Goal: Transaction & Acquisition: Obtain resource

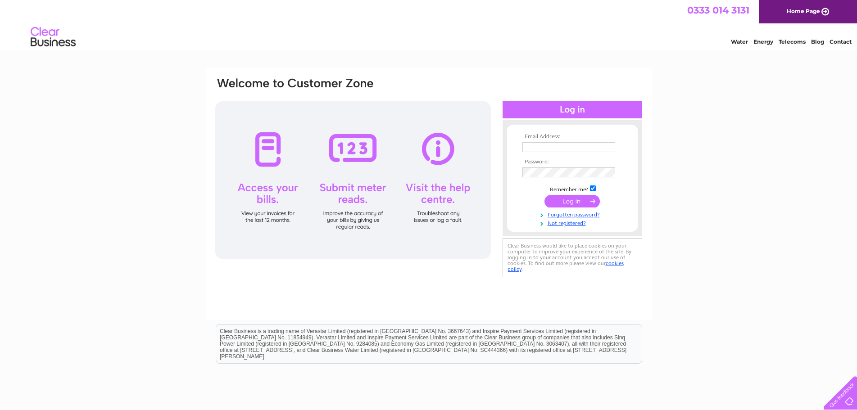
type input "gobihan@yahoo.co.uk"
click at [562, 205] on input "submit" at bounding box center [572, 201] width 55 height 13
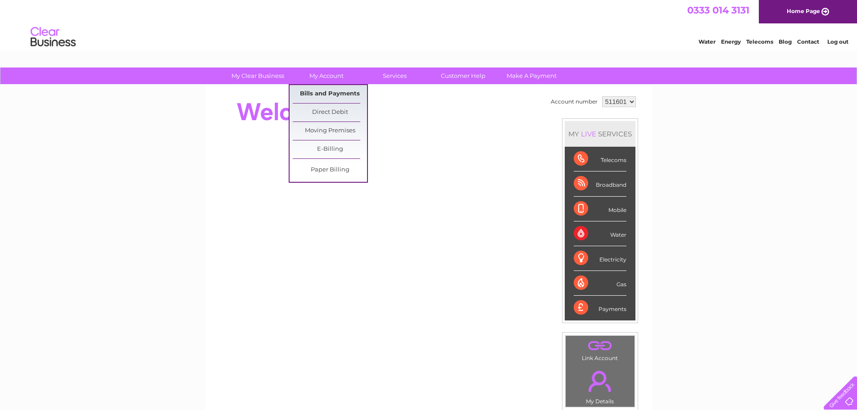
click at [330, 91] on link "Bills and Payments" at bounding box center [330, 94] width 74 height 18
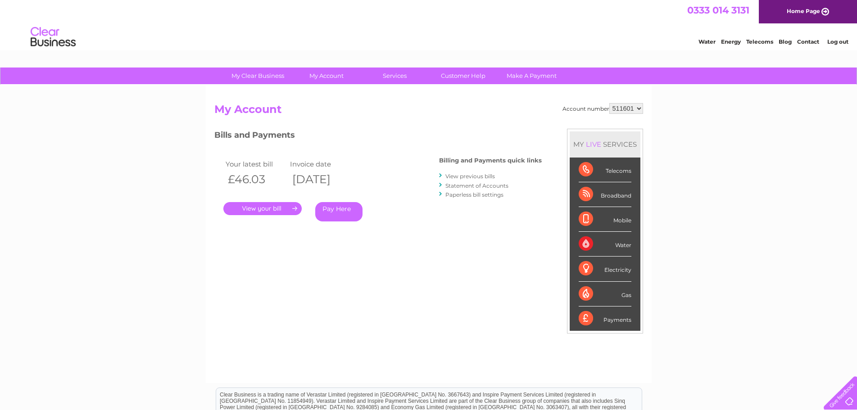
click at [636, 107] on select "511601 564872" at bounding box center [626, 108] width 34 height 11
select select "564872"
click at [609, 103] on select "511601 564872" at bounding box center [626, 108] width 34 height 11
click at [263, 205] on link "." at bounding box center [262, 208] width 78 height 13
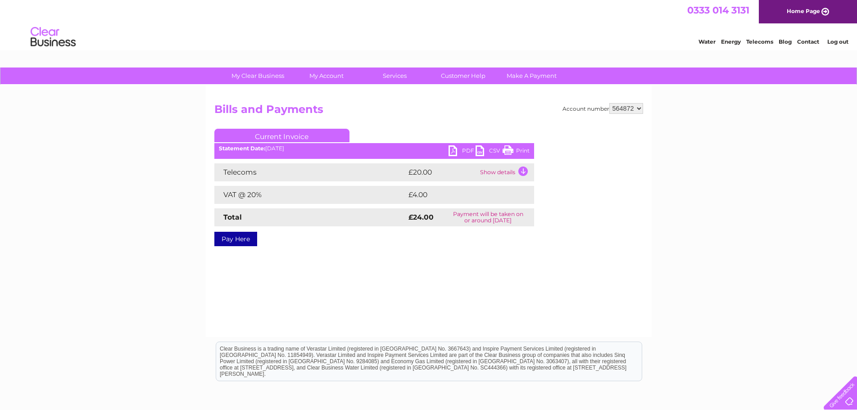
click at [462, 149] on link "PDF" at bounding box center [462, 151] width 27 height 13
click at [468, 151] on link "PDF" at bounding box center [462, 151] width 27 height 13
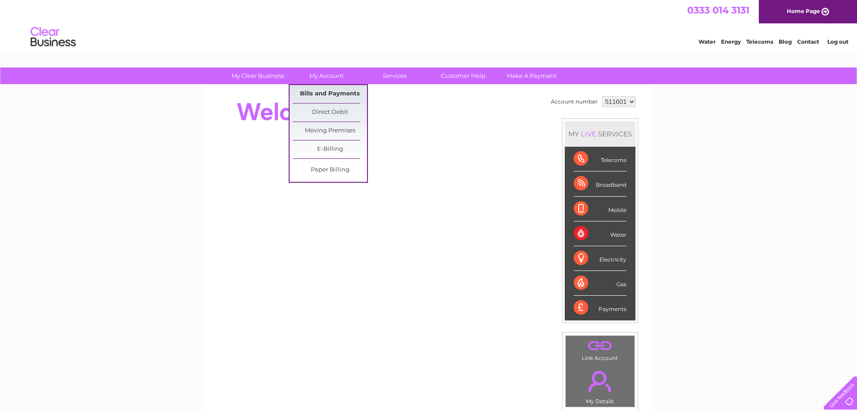
click at [335, 93] on link "Bills and Payments" at bounding box center [330, 94] width 74 height 18
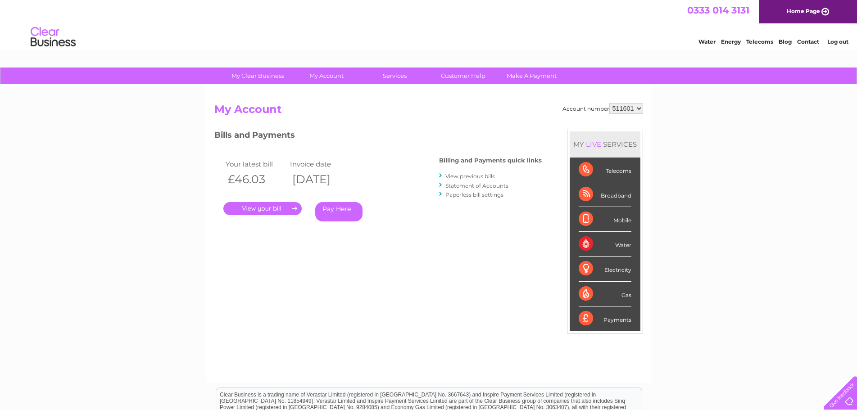
click at [640, 111] on select "511601 564872" at bounding box center [626, 108] width 34 height 11
select select "564872"
click at [609, 103] on select "511601 564872" at bounding box center [626, 108] width 34 height 11
click at [268, 205] on link "." at bounding box center [262, 208] width 78 height 13
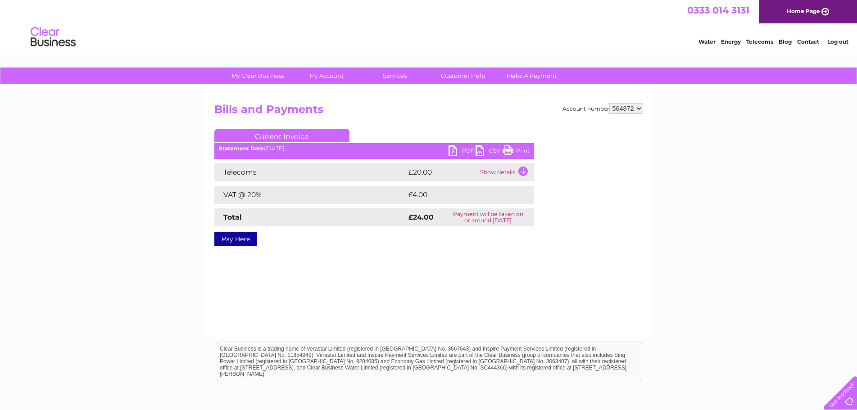
click at [503, 173] on td "Show details" at bounding box center [506, 172] width 56 height 18
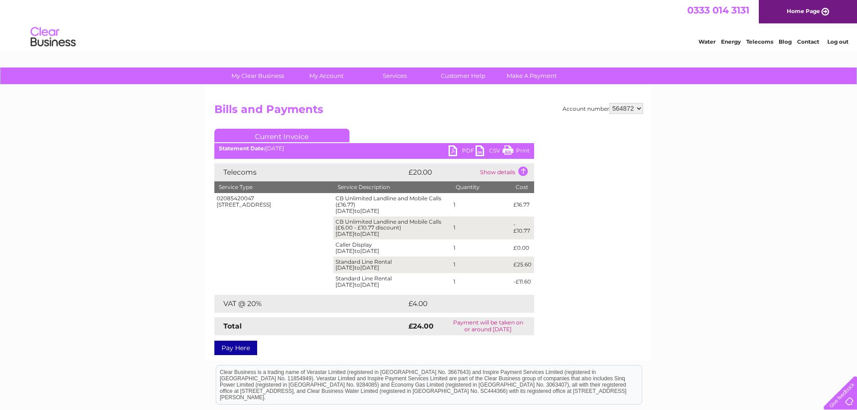
click at [500, 172] on td "Show details" at bounding box center [506, 172] width 56 height 18
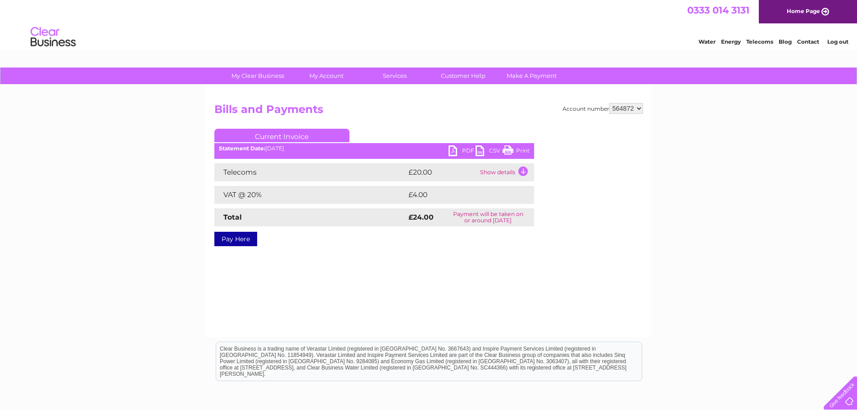
drag, startPoint x: 846, startPoint y: 0, endPoint x: 230, endPoint y: 296, distance: 683.9
click at [230, 296] on div "Account number 511601 564872 Bills and Payments Current Invoice PDF CSV Print" at bounding box center [429, 211] width 446 height 252
click at [455, 149] on link "PDF" at bounding box center [462, 151] width 27 height 13
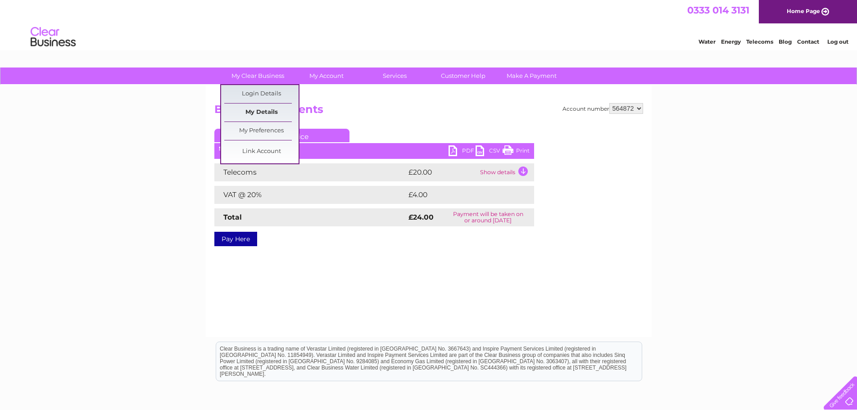
click at [263, 108] on link "My Details" at bounding box center [261, 113] width 74 height 18
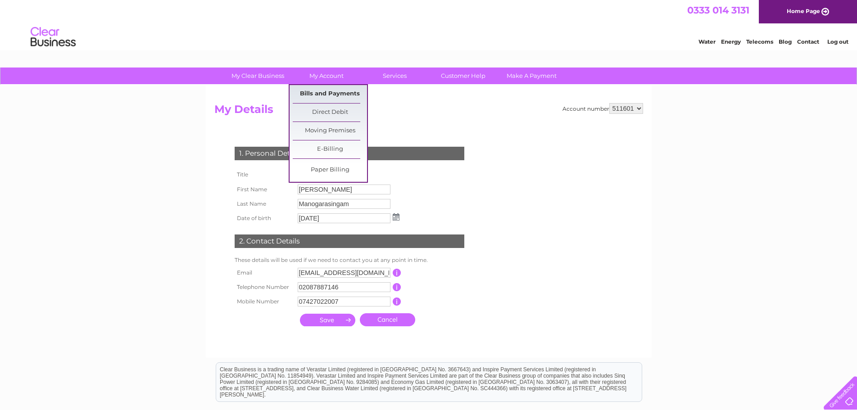
click at [322, 94] on link "Bills and Payments" at bounding box center [330, 94] width 74 height 18
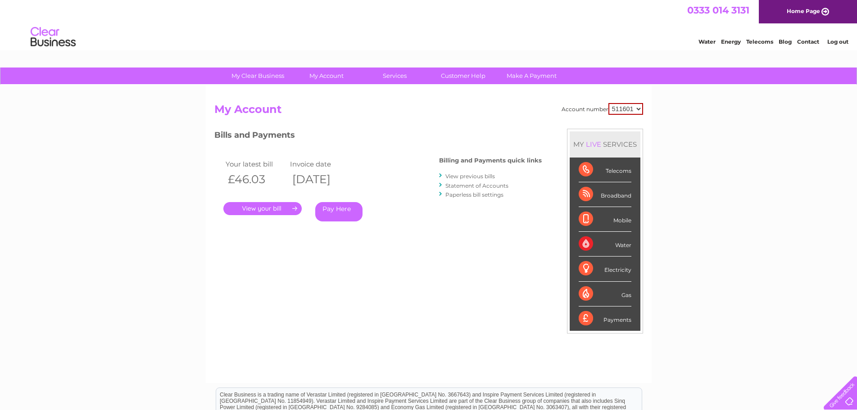
click at [637, 110] on select "511601 564872" at bounding box center [625, 109] width 35 height 12
select select "564872"
click at [608, 103] on select "511601 564872" at bounding box center [625, 109] width 35 height 12
